Goal: Information Seeking & Learning: Learn about a topic

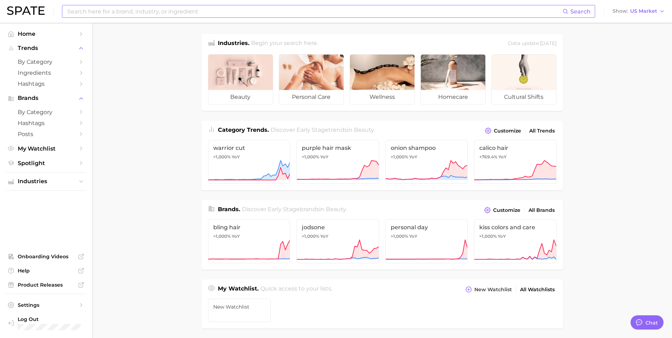
click at [194, 14] on input at bounding box center [315, 11] width 496 height 12
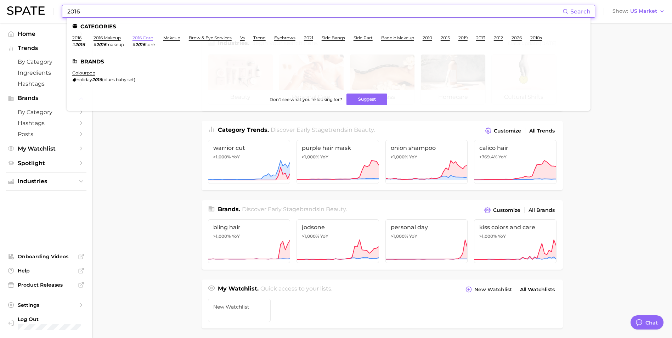
type input "2016"
click at [145, 39] on link "2016 core" at bounding box center [143, 37] width 21 height 5
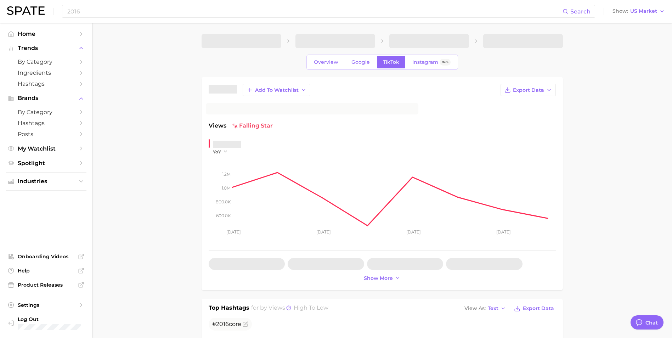
type textarea "x"
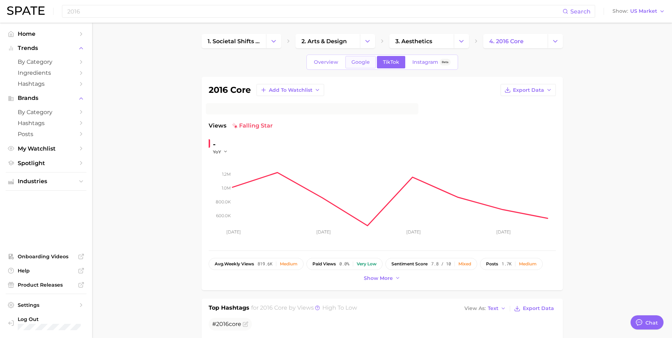
click at [363, 59] on span "Google" at bounding box center [360, 62] width 18 height 6
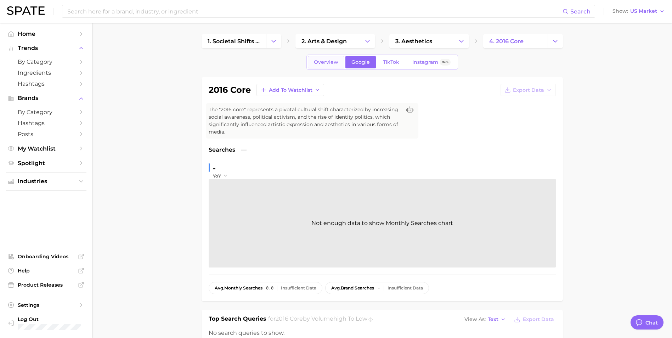
click at [326, 61] on span "Overview" at bounding box center [326, 62] width 24 height 6
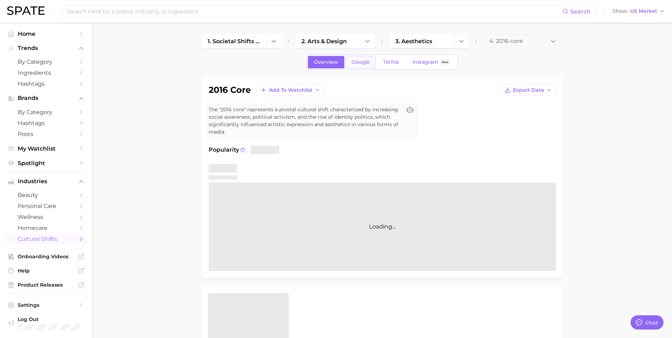
click at [355, 61] on span "Google" at bounding box center [360, 62] width 18 height 6
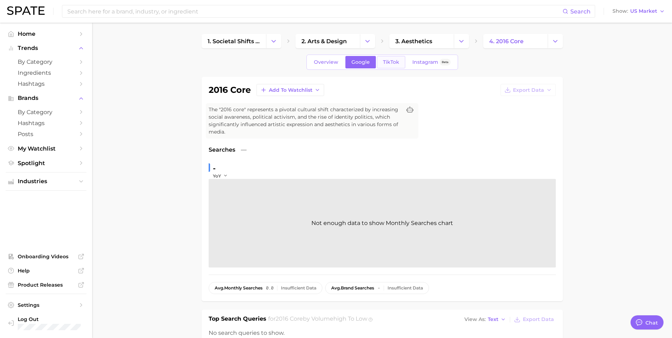
click at [385, 61] on span "TikTok" at bounding box center [391, 62] width 16 height 6
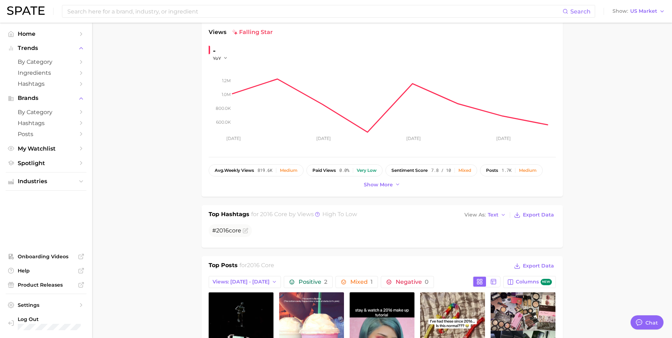
scroll to position [124, 0]
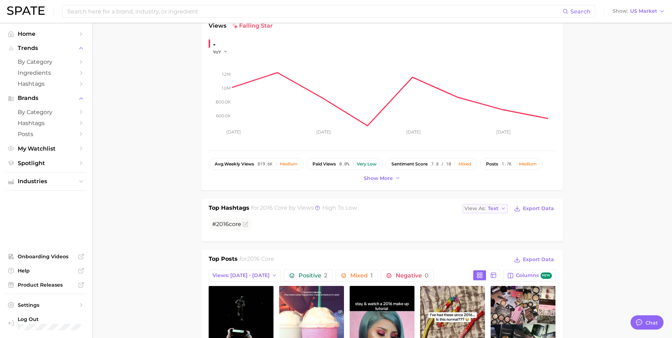
click at [489, 209] on span "Text" at bounding box center [493, 209] width 11 height 4
click at [489, 233] on span "Table" at bounding box center [482, 233] width 14 height 6
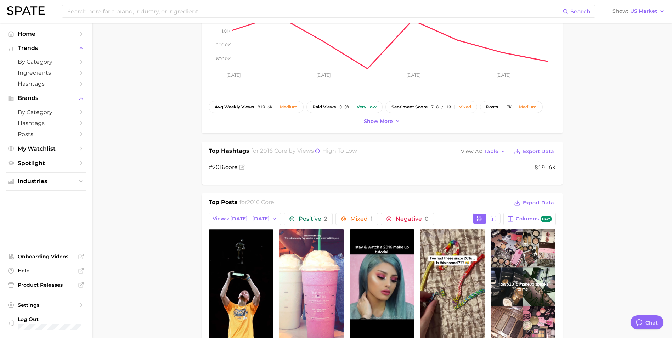
scroll to position [120, 0]
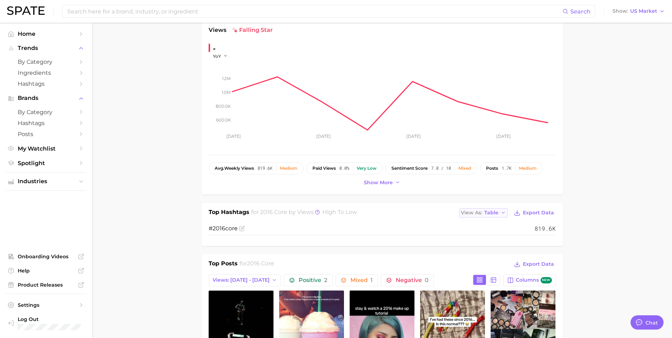
click at [482, 213] on span "View As" at bounding box center [471, 213] width 21 height 4
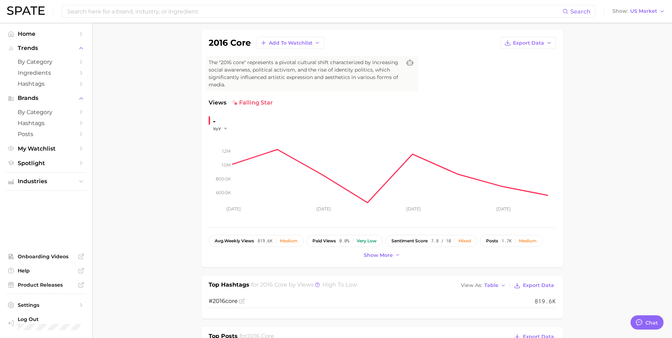
scroll to position [0, 0]
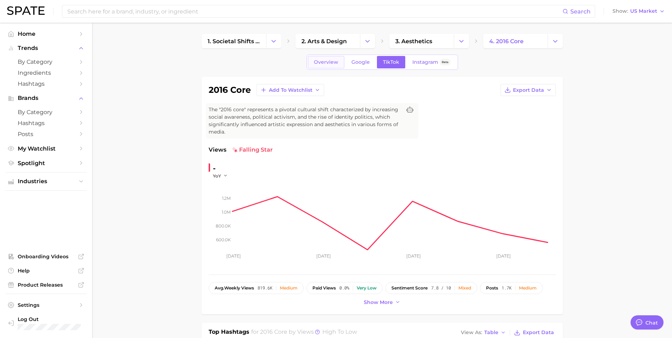
click at [331, 61] on span "Overview" at bounding box center [326, 62] width 24 height 6
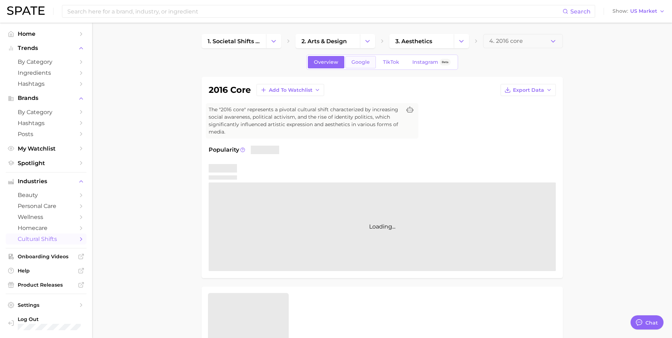
click at [363, 61] on span "Google" at bounding box center [360, 62] width 18 height 6
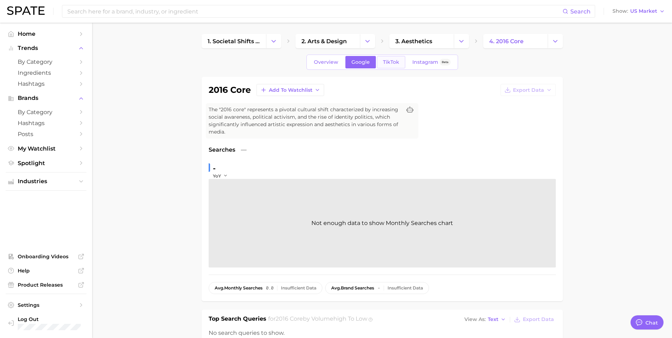
click at [386, 63] on span "TikTok" at bounding box center [391, 62] width 16 height 6
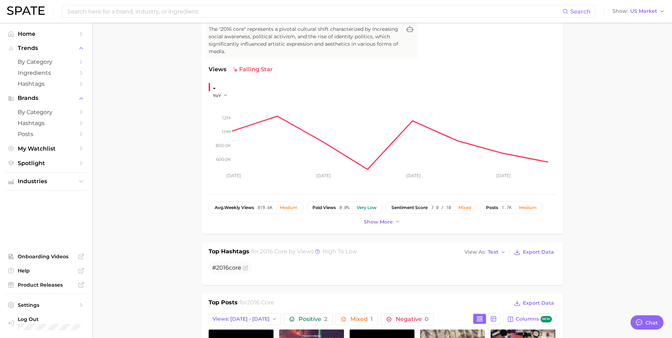
scroll to position [89, 0]
